Goal: Ask a question

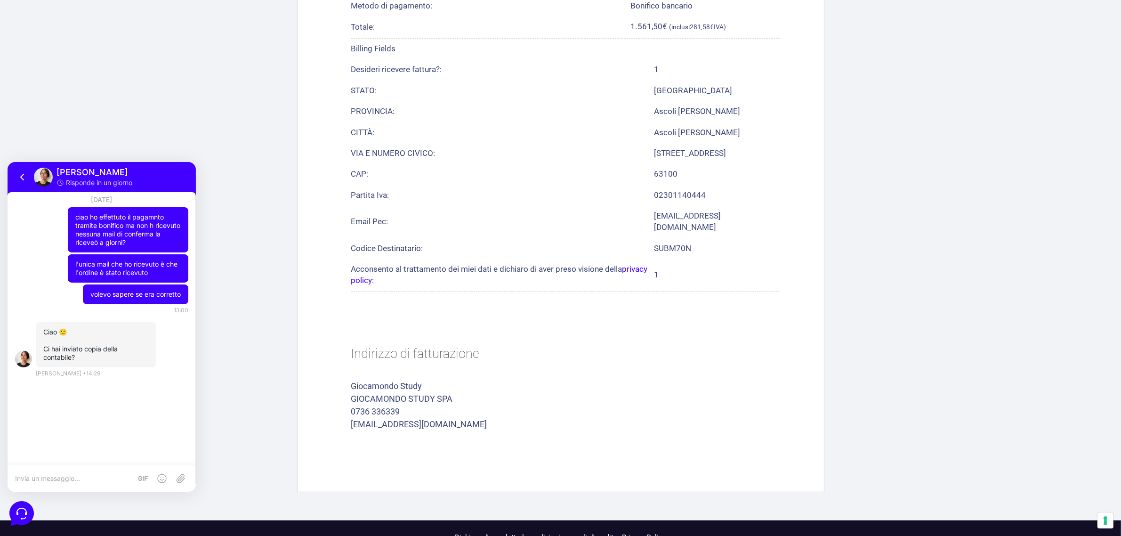
click at [97, 475] on textarea at bounding box center [73, 478] width 117 height 8
type textarea "no va inviata una foto del bonifico effettuato?"
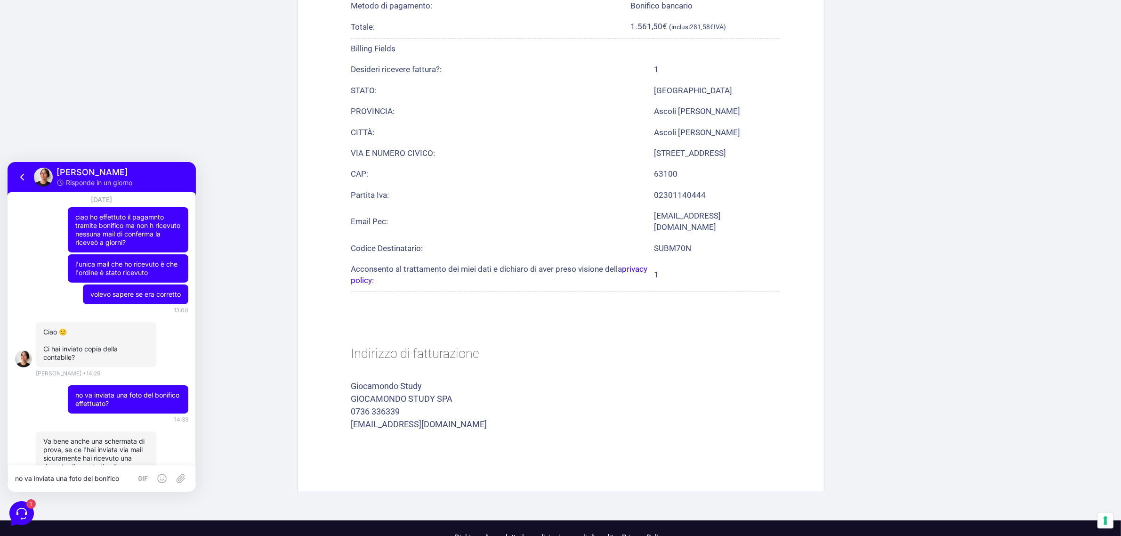
scroll to position [139, 0]
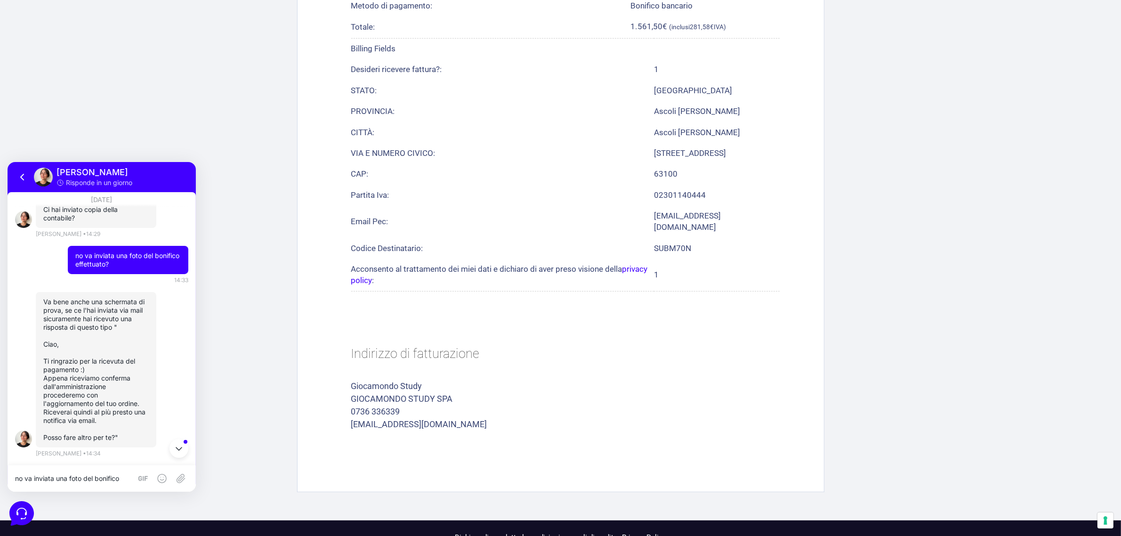
click at [95, 473] on div "no va inviata una foto del bonifico effettuato?" at bounding box center [102, 478] width 188 height 26
click at [84, 480] on textarea "no va inviata una foto del bonifico effettuato?" at bounding box center [73, 478] width 117 height 8
click at [81, 476] on textarea "no va inviata una foto del bonifico effettuato?" at bounding box center [73, 478] width 117 height 8
type textarea "non ho capito"
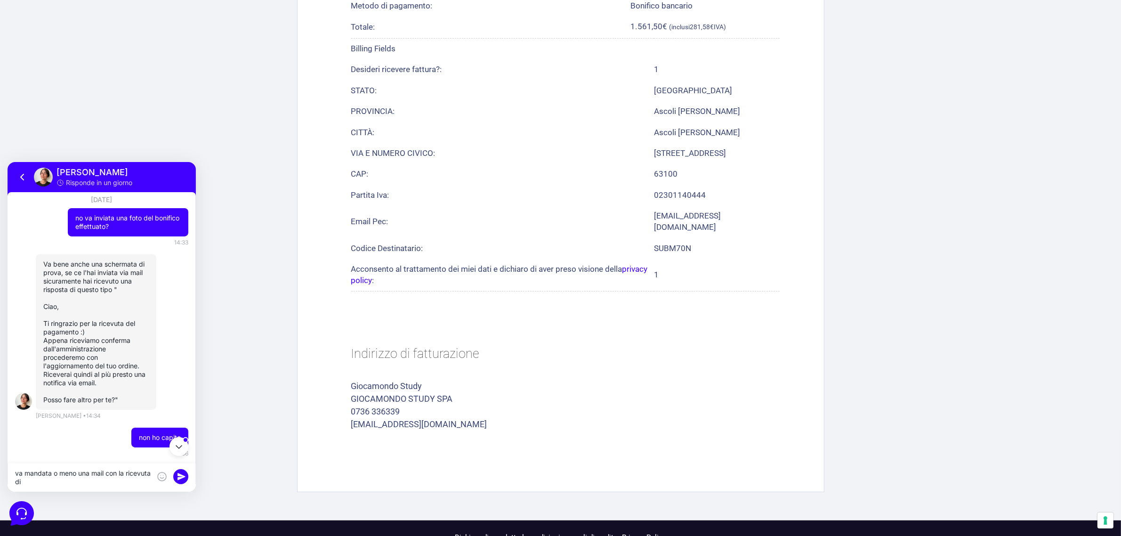
scroll to position [0, 0]
type textarea "va mandata o meno una mail con la ricevuta di pagamnto"
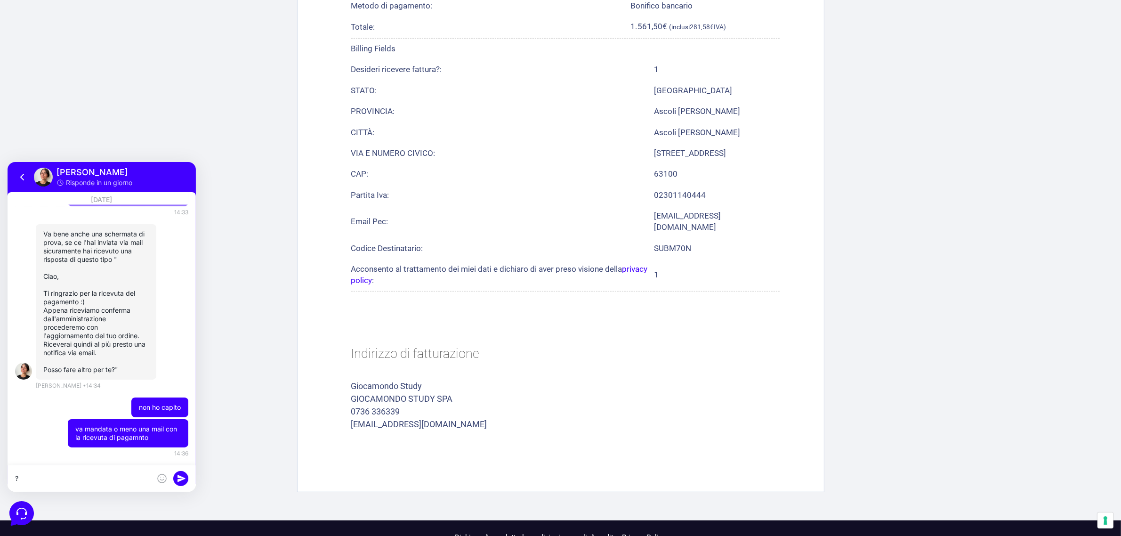
type textarea "?"
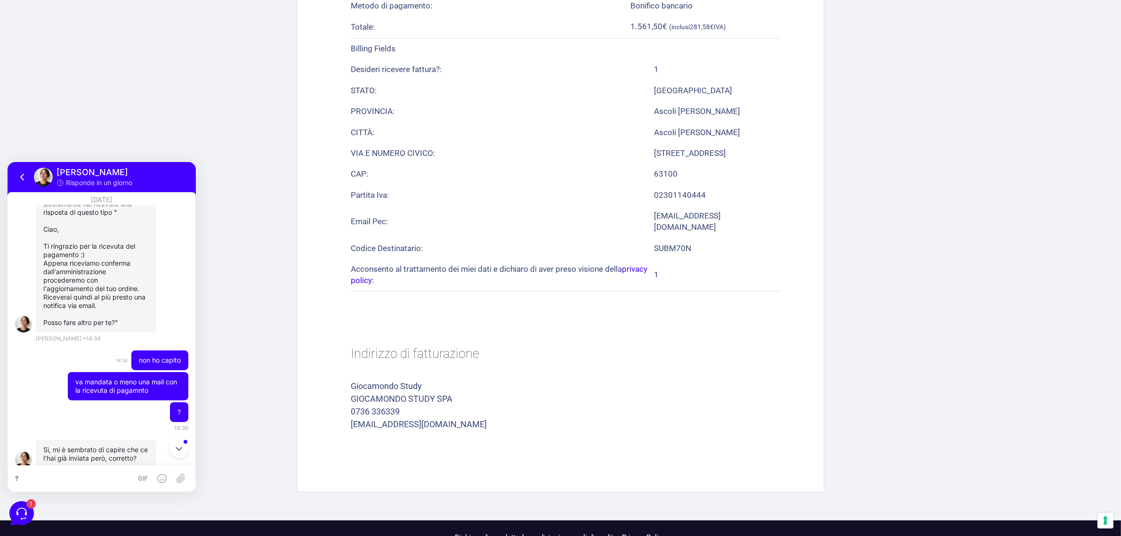
scroll to position [275, 0]
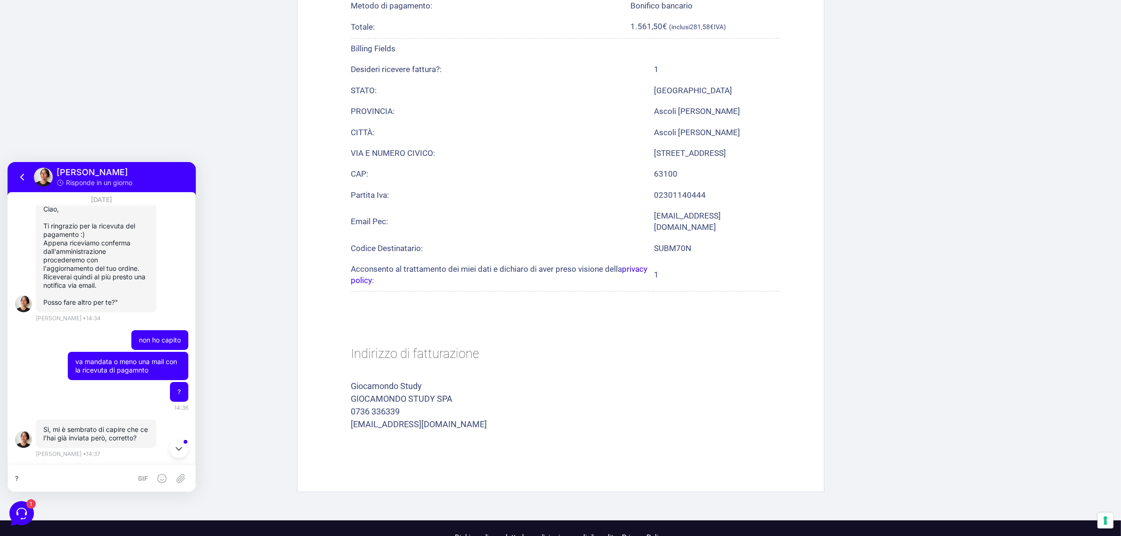
click at [105, 477] on textarea "?" at bounding box center [73, 478] width 117 height 8
type textarea "no"
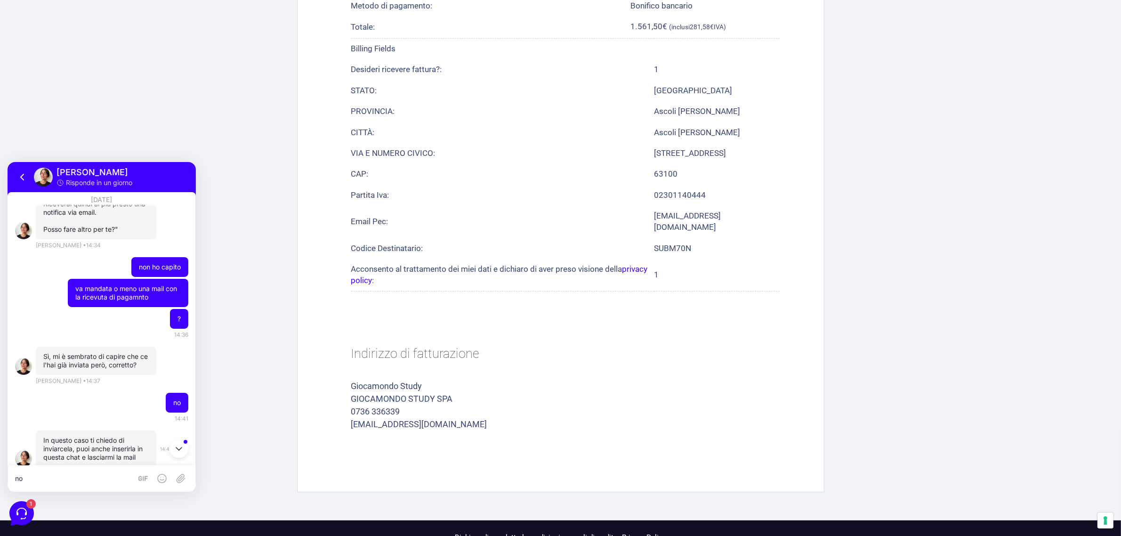
scroll to position [367, 0]
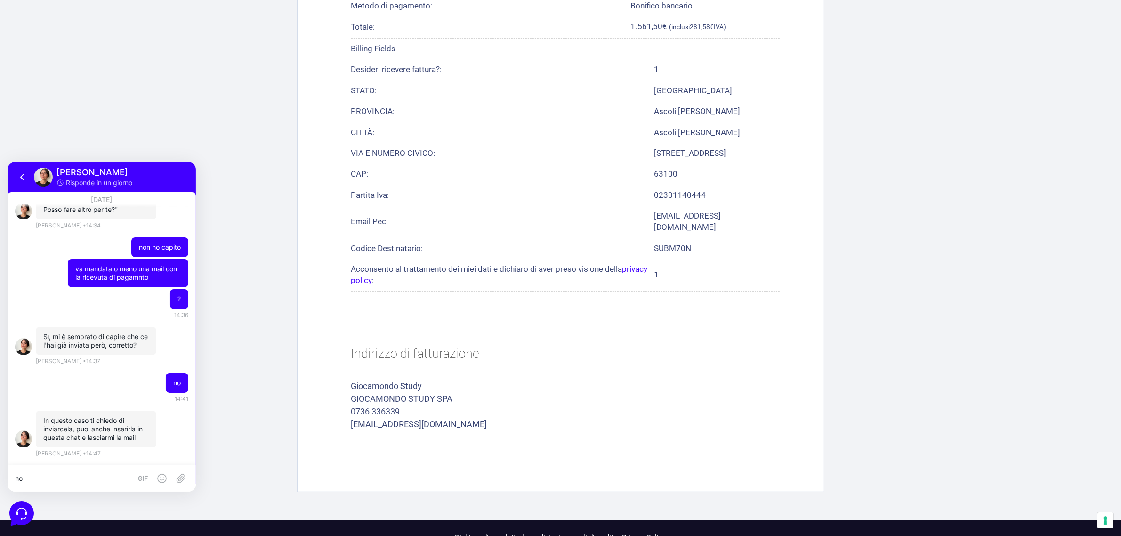
click at [111, 479] on textarea "no" at bounding box center [73, 478] width 117 height 8
click at [175, 479] on icon at bounding box center [180, 477] width 11 height 11
click at [179, 479] on icon at bounding box center [180, 477] width 11 height 11
type input "C:\fakepath\Marketers World 2025 -.pdf"
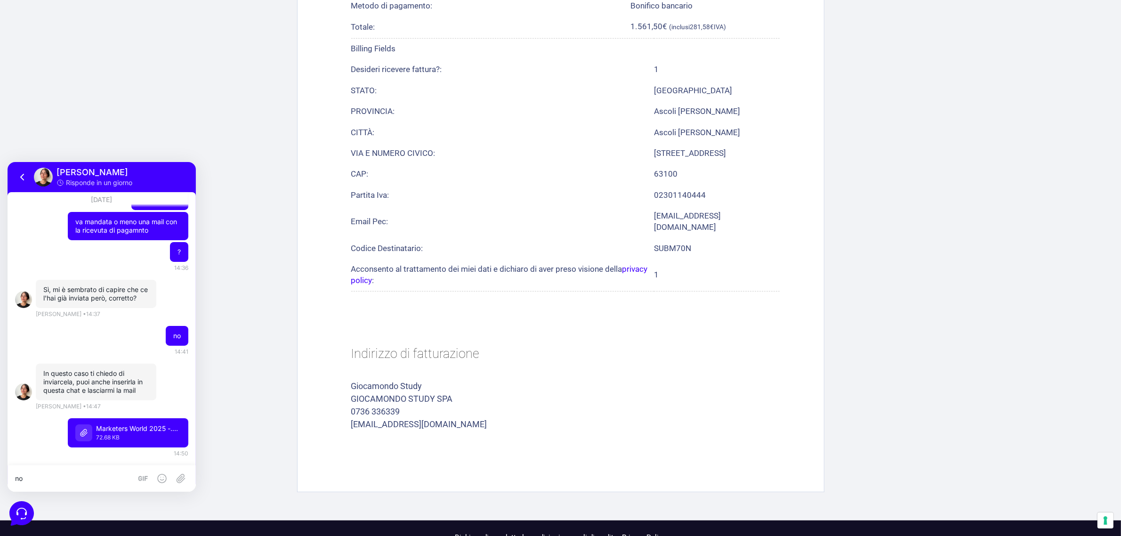
click at [120, 471] on div "no" at bounding box center [102, 478] width 188 height 26
click at [93, 477] on textarea "no" at bounding box center [73, 478] width 117 height 8
click at [107, 480] on textarea "la mail è [PERSON_NAME][EMAIL_ADDRESS][DOMAIN_NAME]" at bounding box center [83, 478] width 136 height 8
type textarea "la mail è [PERSON_NAME][EMAIL_ADDRESS][DOMAIN_NAME]"
click at [186, 479] on rect at bounding box center [180, 478] width 15 height 15
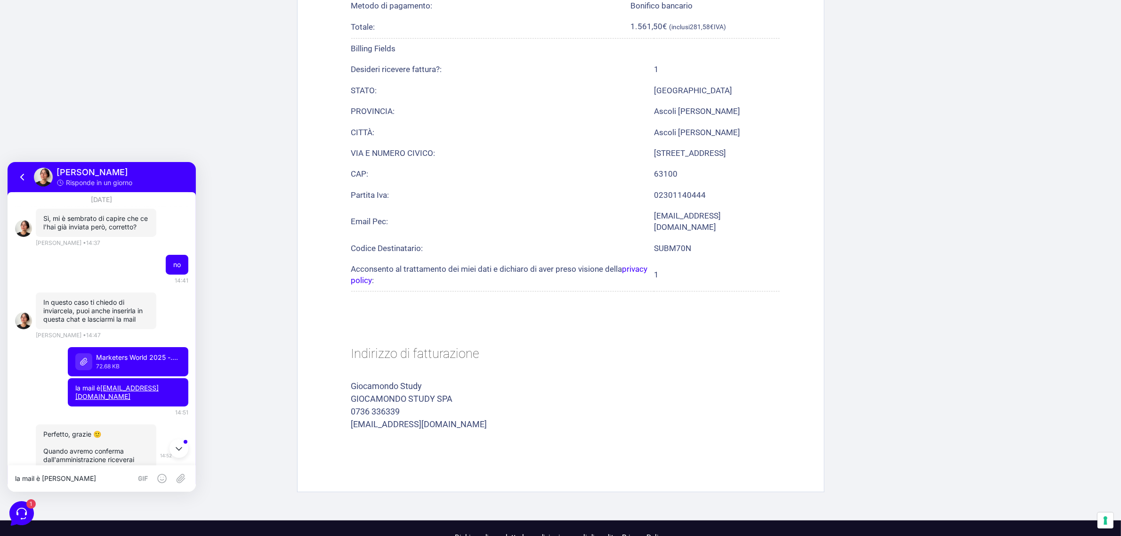
scroll to position [524, 0]
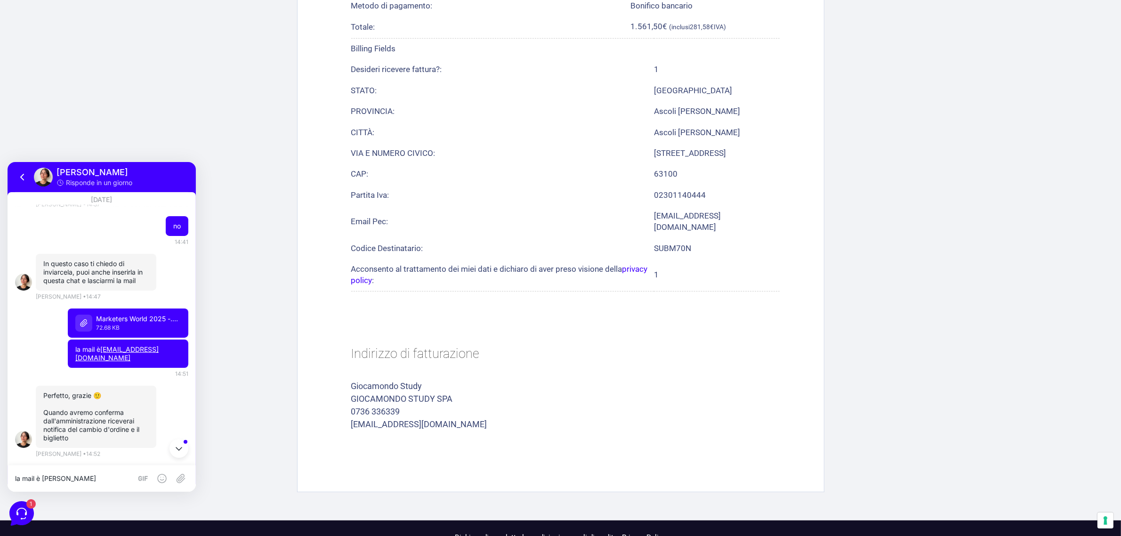
click at [85, 475] on textarea "la mail è [PERSON_NAME][EMAIL_ADDRESS][DOMAIN_NAME]" at bounding box center [73, 478] width 117 height 8
type textarea "cambio d'ordine?"
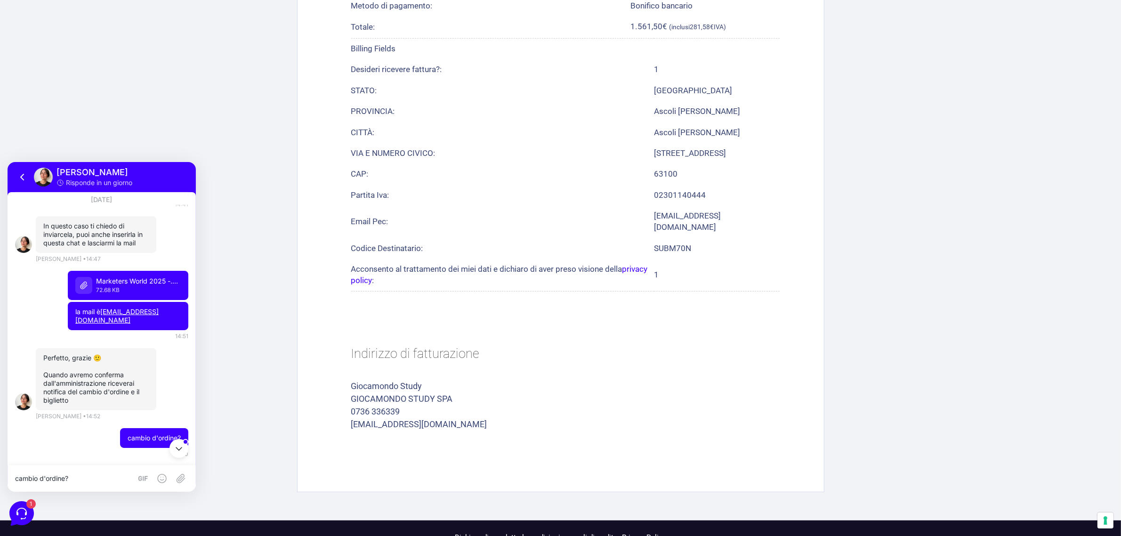
click at [107, 478] on textarea "cambio d'ordine?" at bounding box center [73, 478] width 117 height 8
type textarea "q"
type textarea "mi servono solo i biglietti"
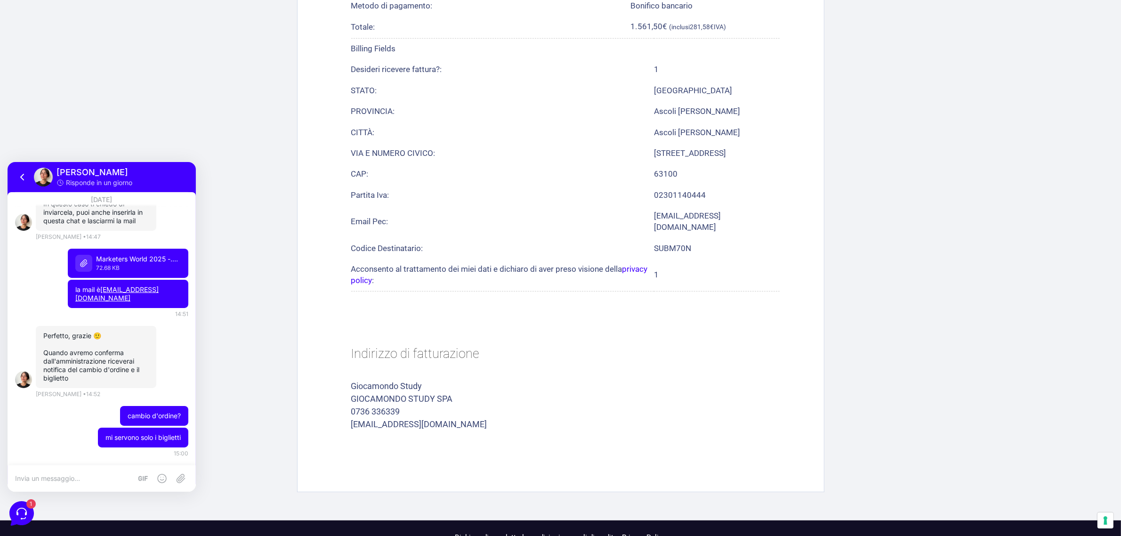
type textarea "m"
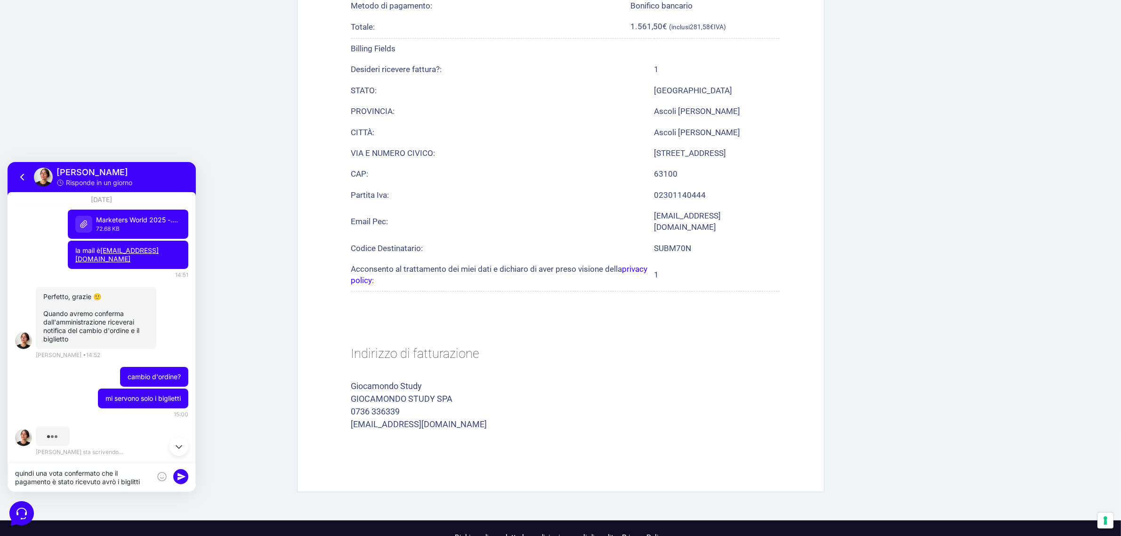
scroll to position [8, 0]
type textarea "quindi una vota confermato che il pagamento è stato ricevuto avrò i biglitti gi…"
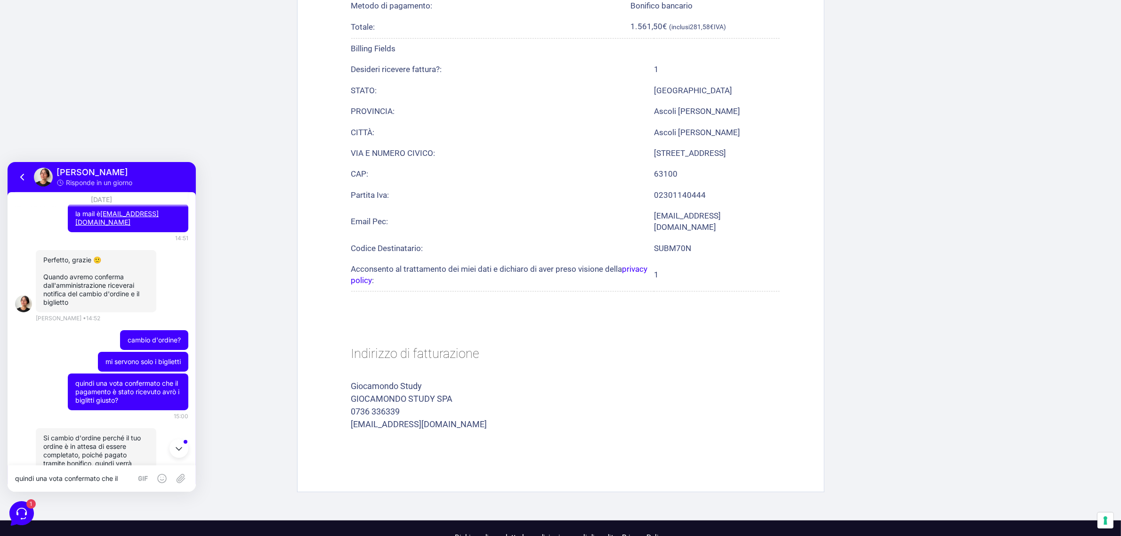
scroll to position [728, 0]
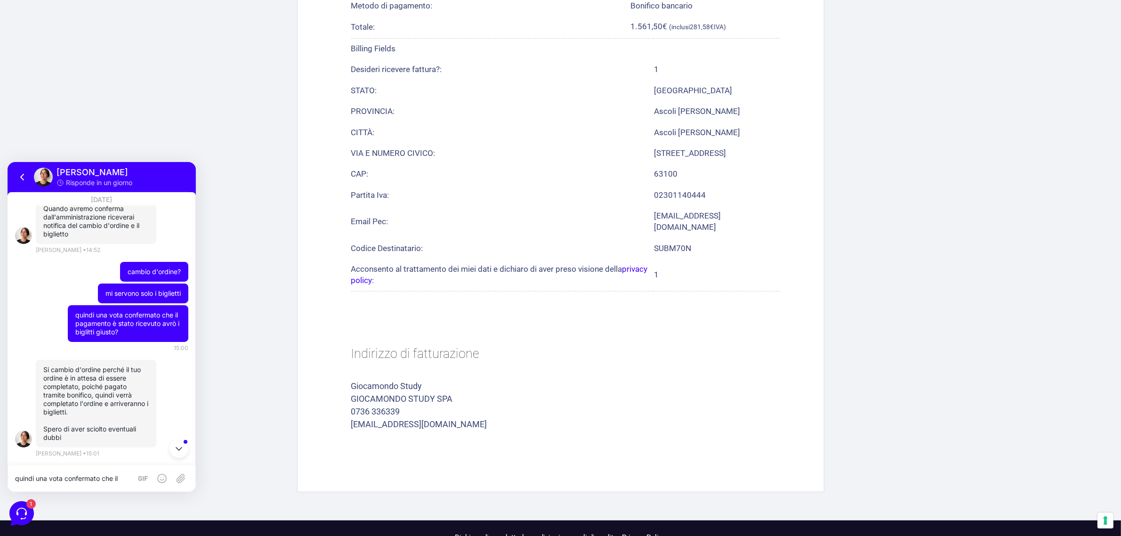
click at [86, 487] on div "quindi una vota confermato che il pagamento è stato ricevuto avrò i biglitti gi…" at bounding box center [102, 478] width 188 height 26
click at [97, 475] on textarea "quindi una vota confermato che il pagamento è stato ricevuto avrò i biglitti gi…" at bounding box center [73, 478] width 117 height 8
type textarea "okay grazie"
